Goal: Transaction & Acquisition: Purchase product/service

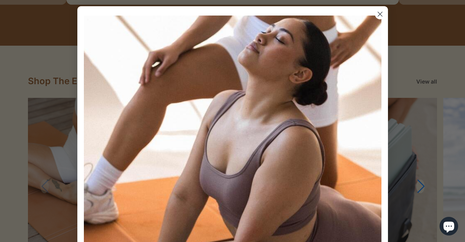
scroll to position [686, 0]
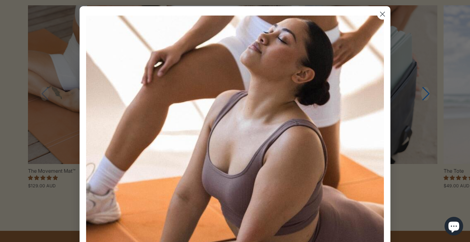
click at [379, 15] on circle "Close dialog" at bounding box center [382, 14] width 10 height 10
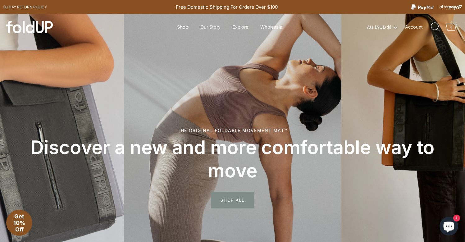
scroll to position [0, 0]
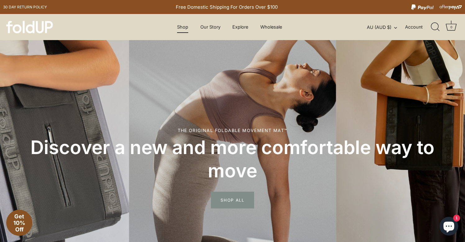
click at [182, 26] on link "Shop" at bounding box center [183, 27] width 22 height 12
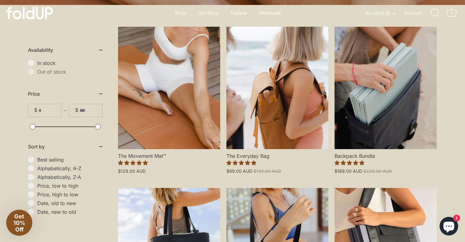
scroll to position [116, 0]
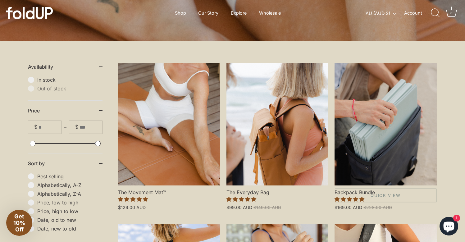
click at [380, 130] on link "Backpack Bundle" at bounding box center [386, 124] width 102 height 122
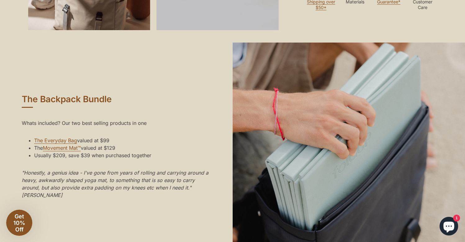
scroll to position [415, 0]
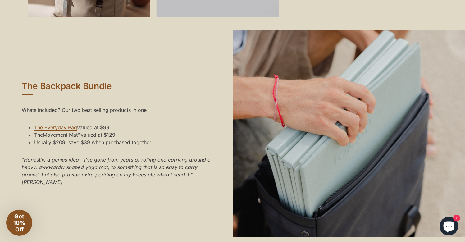
click at [70, 138] on link "Movement Mat™" at bounding box center [62, 135] width 38 height 7
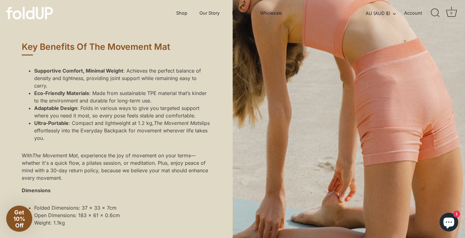
scroll to position [463, 0]
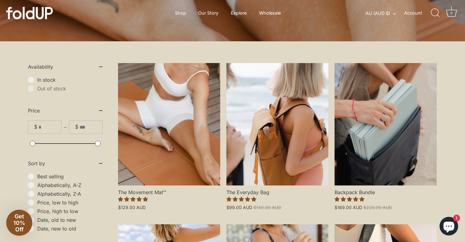
scroll to position [116, 0]
